Goal: Check status: Check status

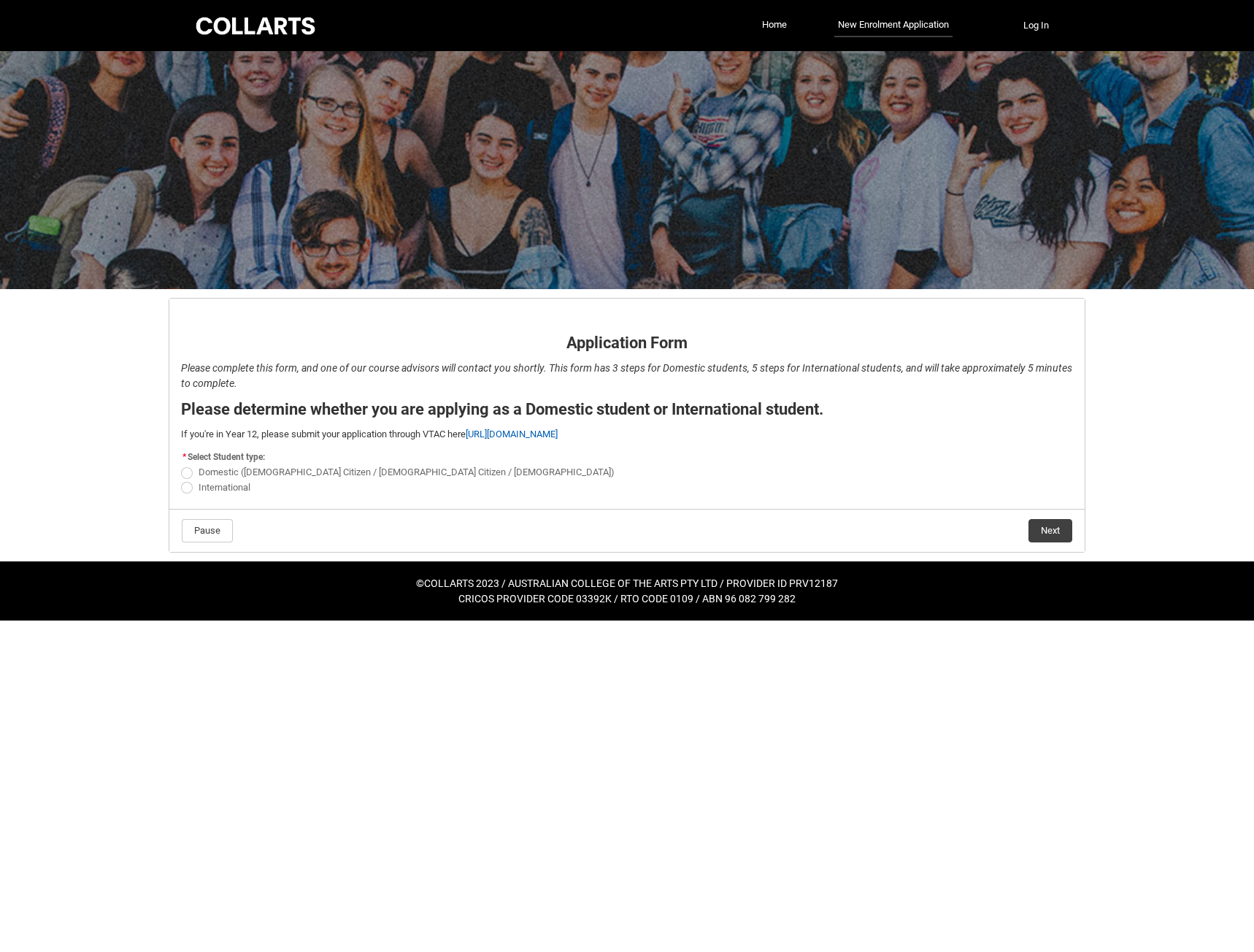
click at [167, 163] on div at bounding box center [627, 170] width 1254 height 238
click at [382, 211] on div at bounding box center [627, 170] width 1254 height 238
click at [340, 284] on div at bounding box center [627, 170] width 1254 height 238
